Goal: Transaction & Acquisition: Purchase product/service

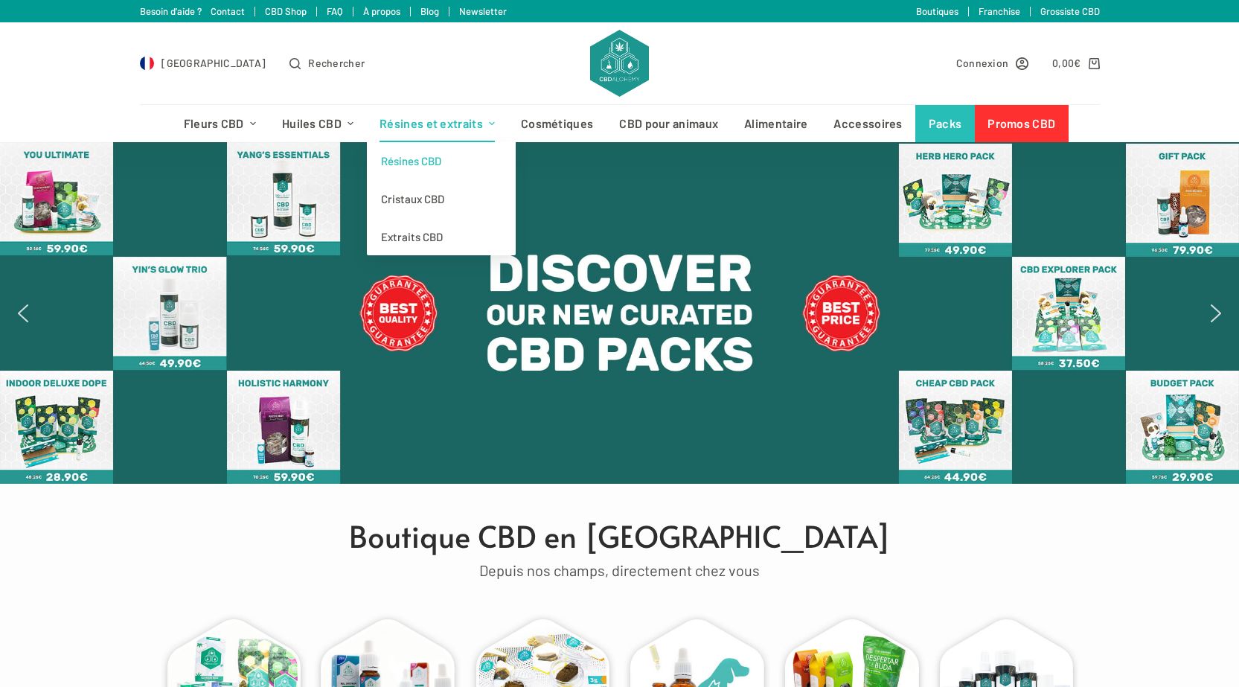
click at [427, 167] on link "Résines CBD" at bounding box center [441, 161] width 149 height 38
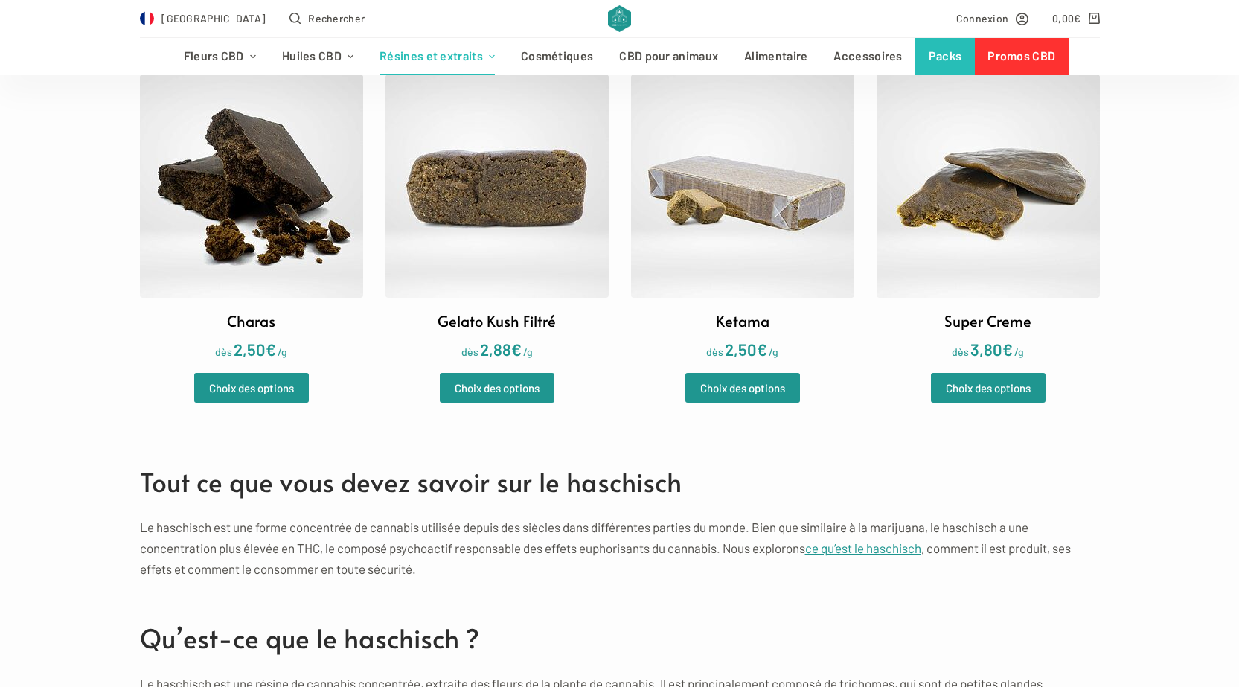
scroll to position [819, 0]
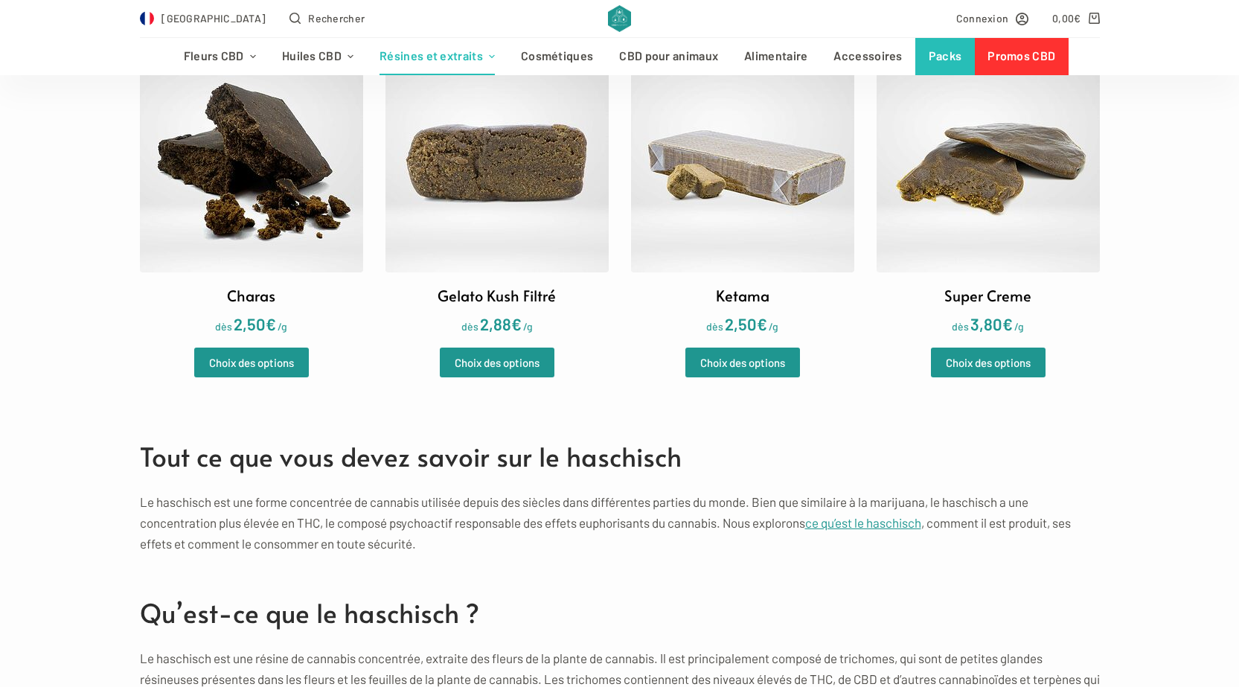
click at [971, 165] on img at bounding box center [988, 160] width 223 height 223
click at [793, 190] on img at bounding box center [742, 160] width 223 height 223
click at [741, 186] on img at bounding box center [742, 160] width 223 height 223
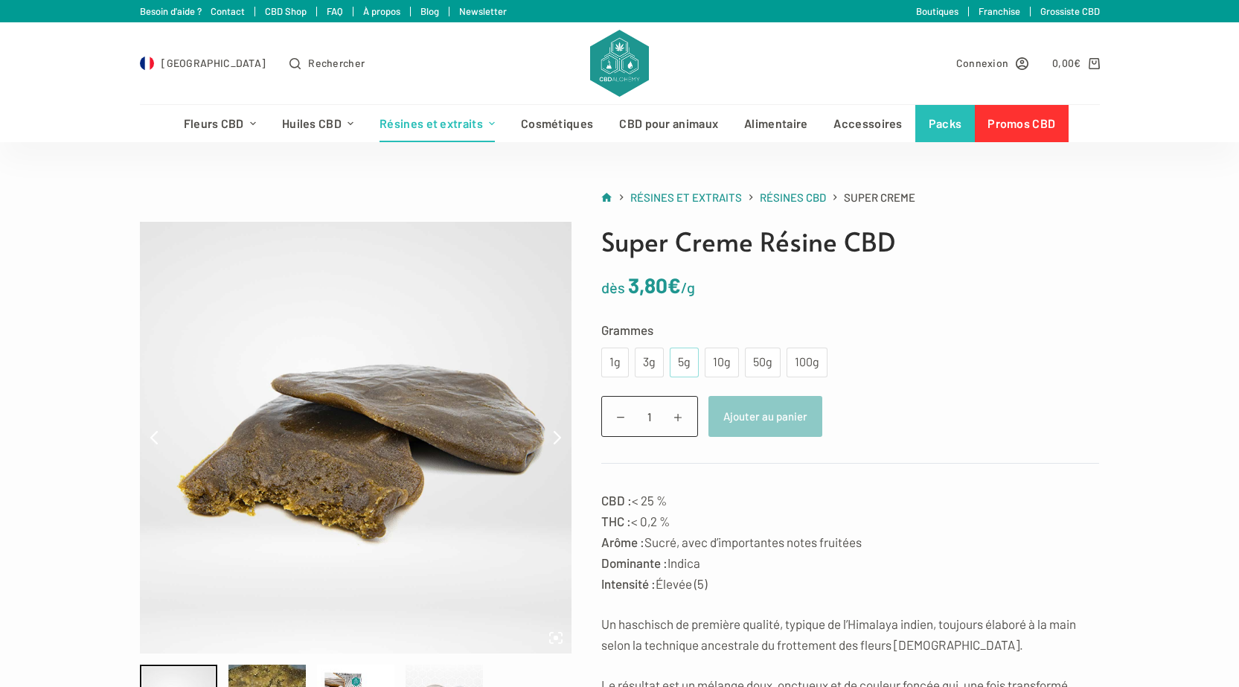
click at [686, 362] on div "5g" at bounding box center [684, 362] width 11 height 19
